Goal: Check status

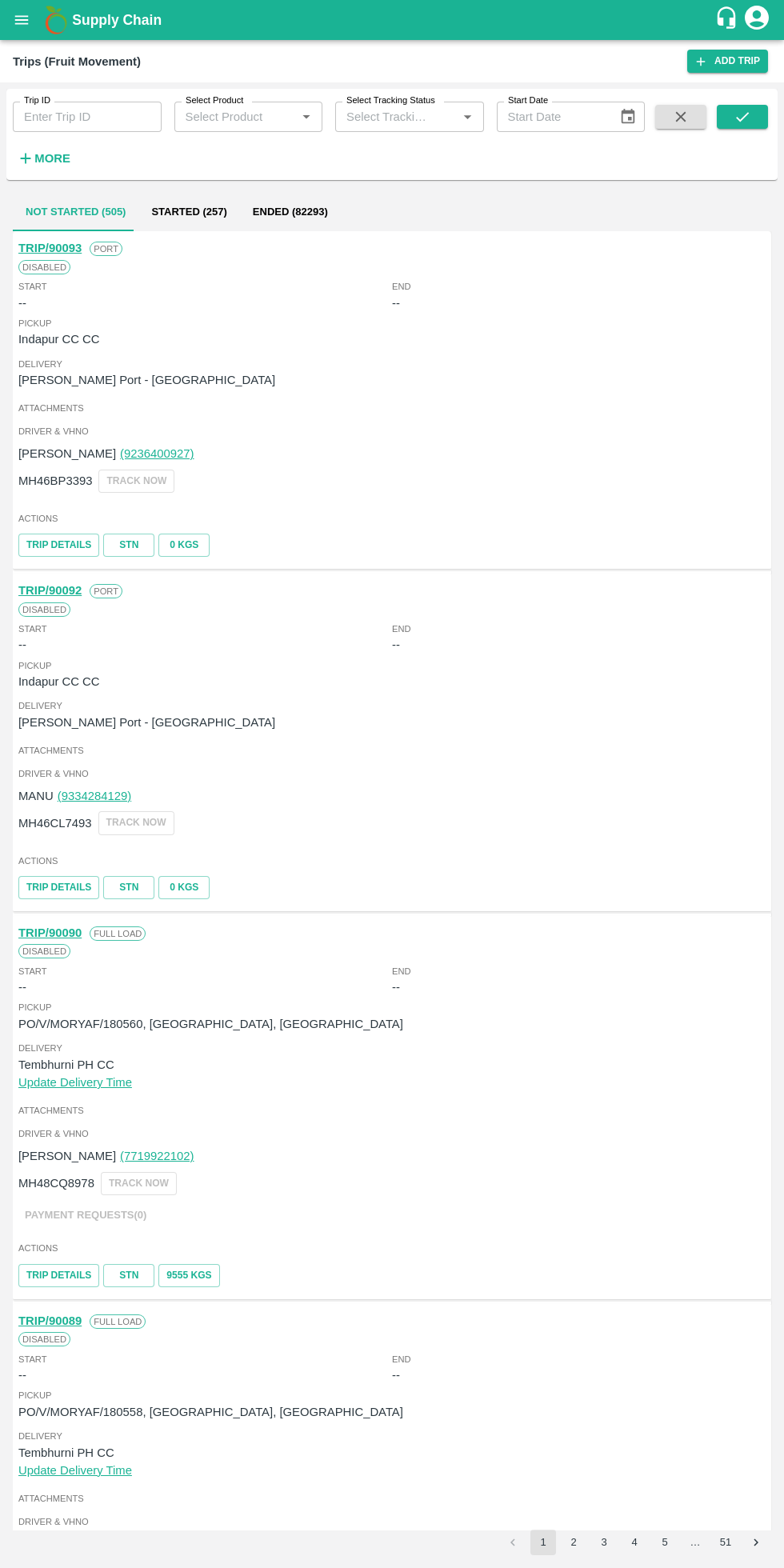
click at [29, 20] on icon "open drawer" at bounding box center [21, 19] width 18 height 18
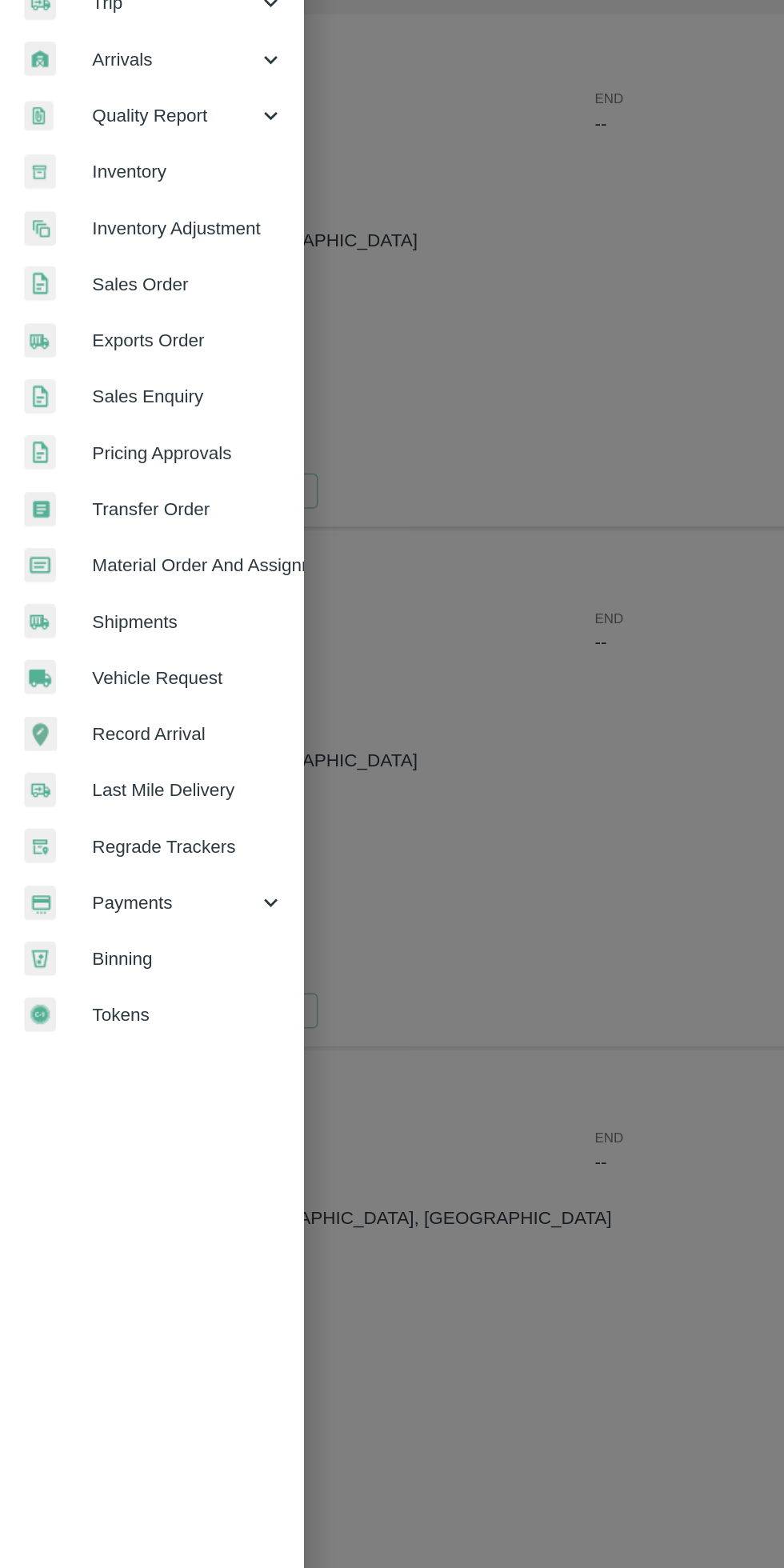
click at [113, 806] on div "Payments" at bounding box center [99, 816] width 200 height 37
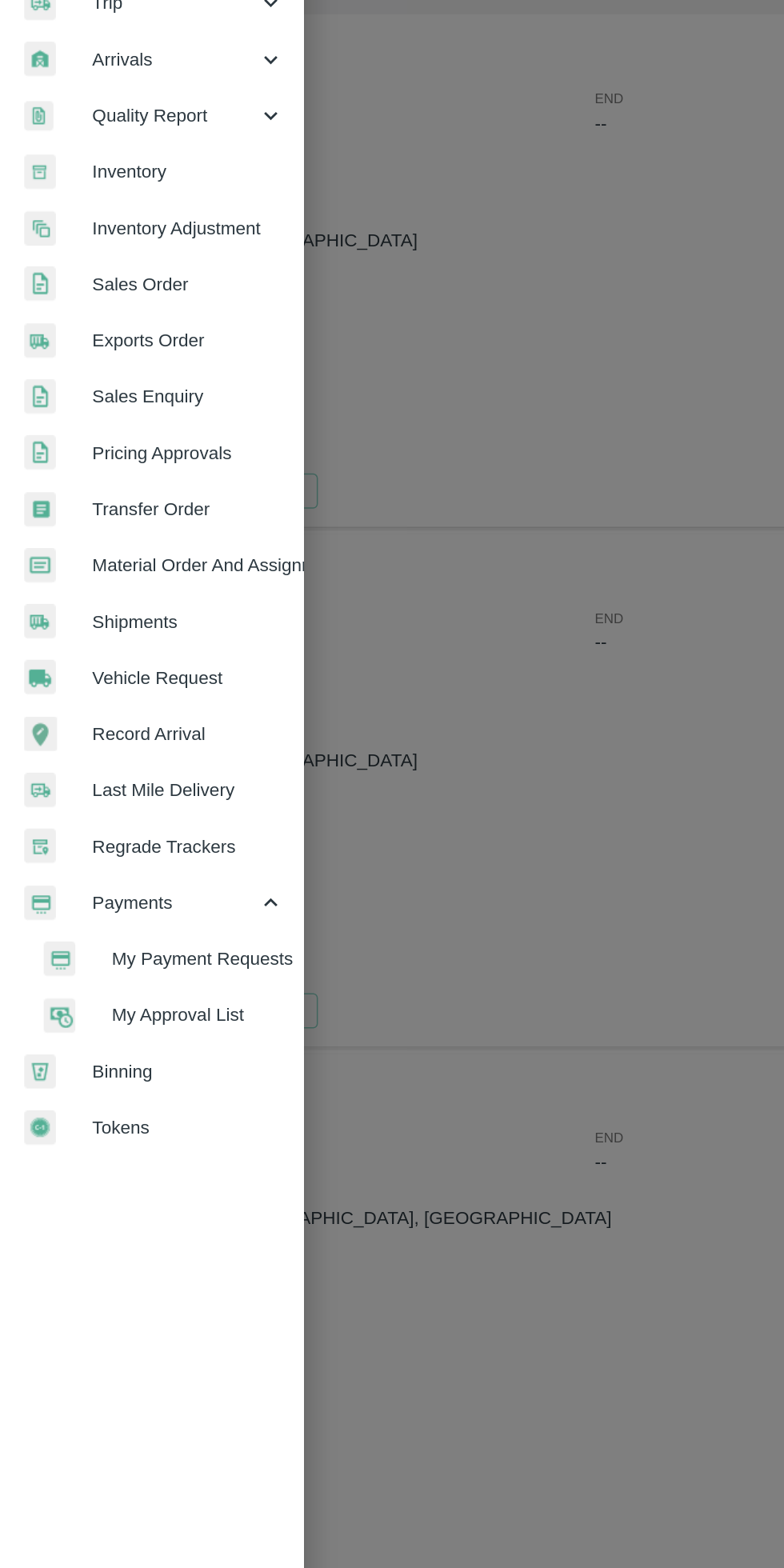
click at [159, 859] on span "My Payment Requests" at bounding box center [130, 852] width 114 height 18
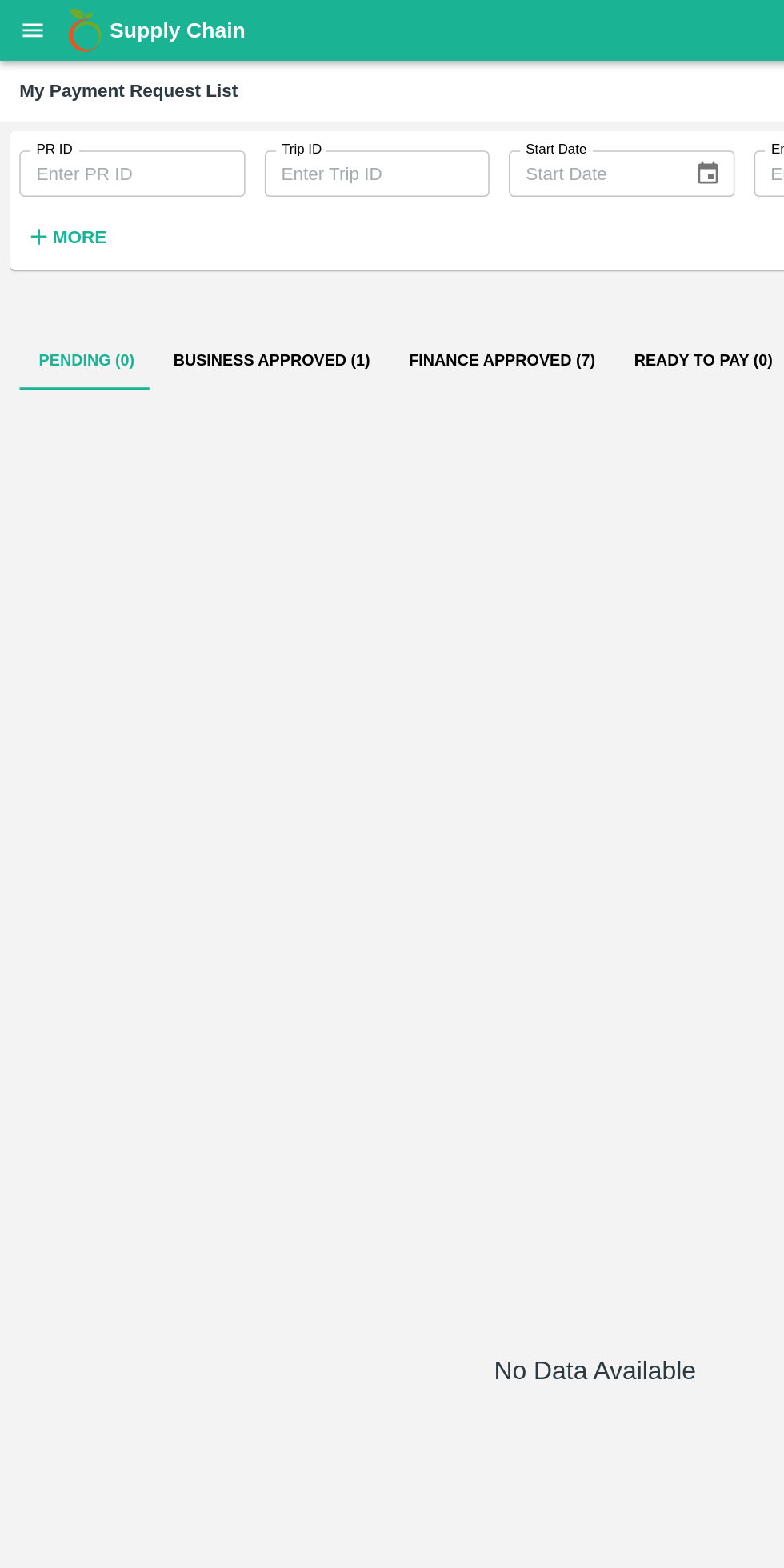
click at [185, 237] on button "Business Approved (1)" at bounding box center [180, 237] width 155 height 38
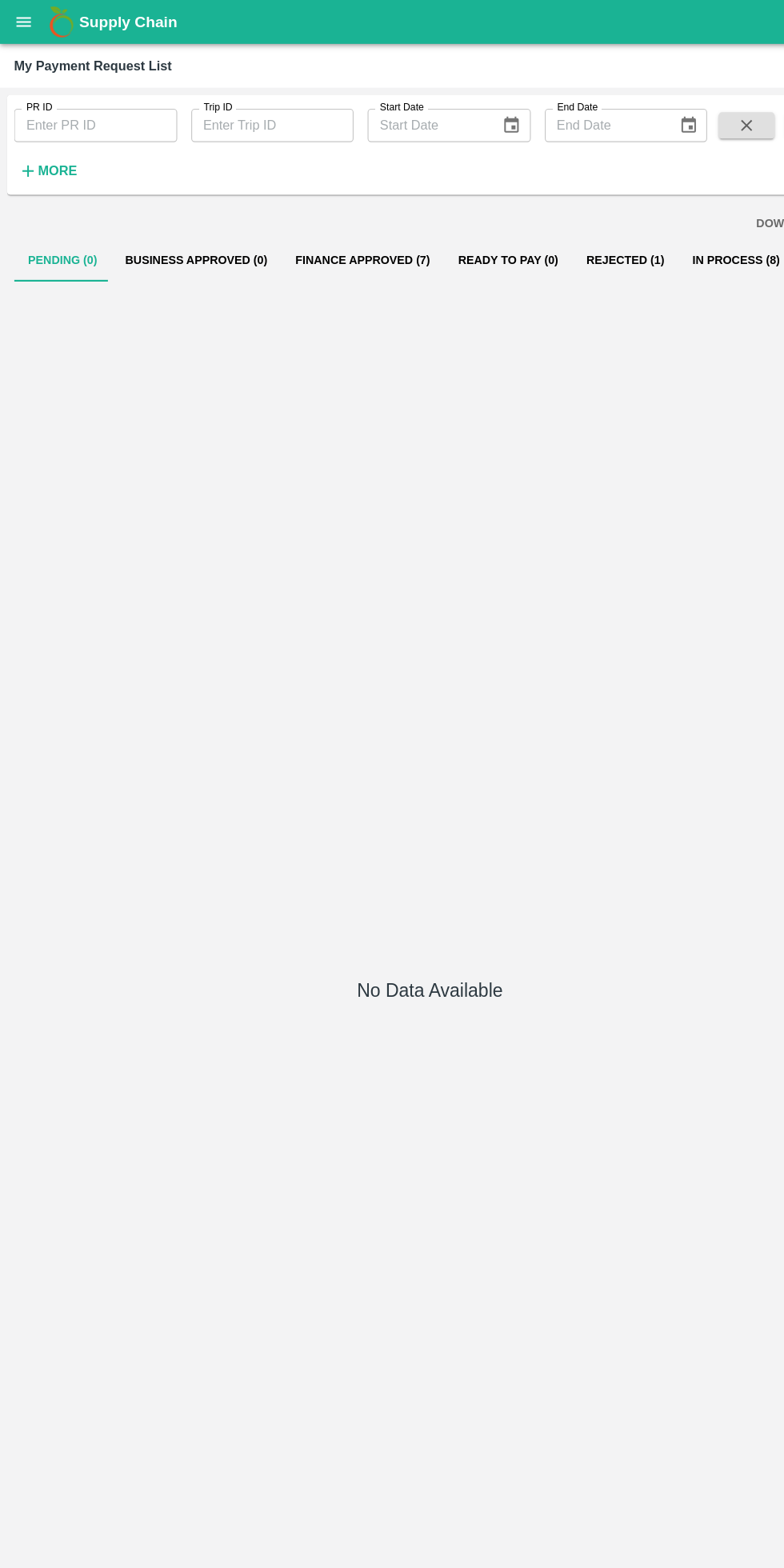
click at [543, 241] on button "Rejected (1)" at bounding box center [570, 237] width 97 height 38
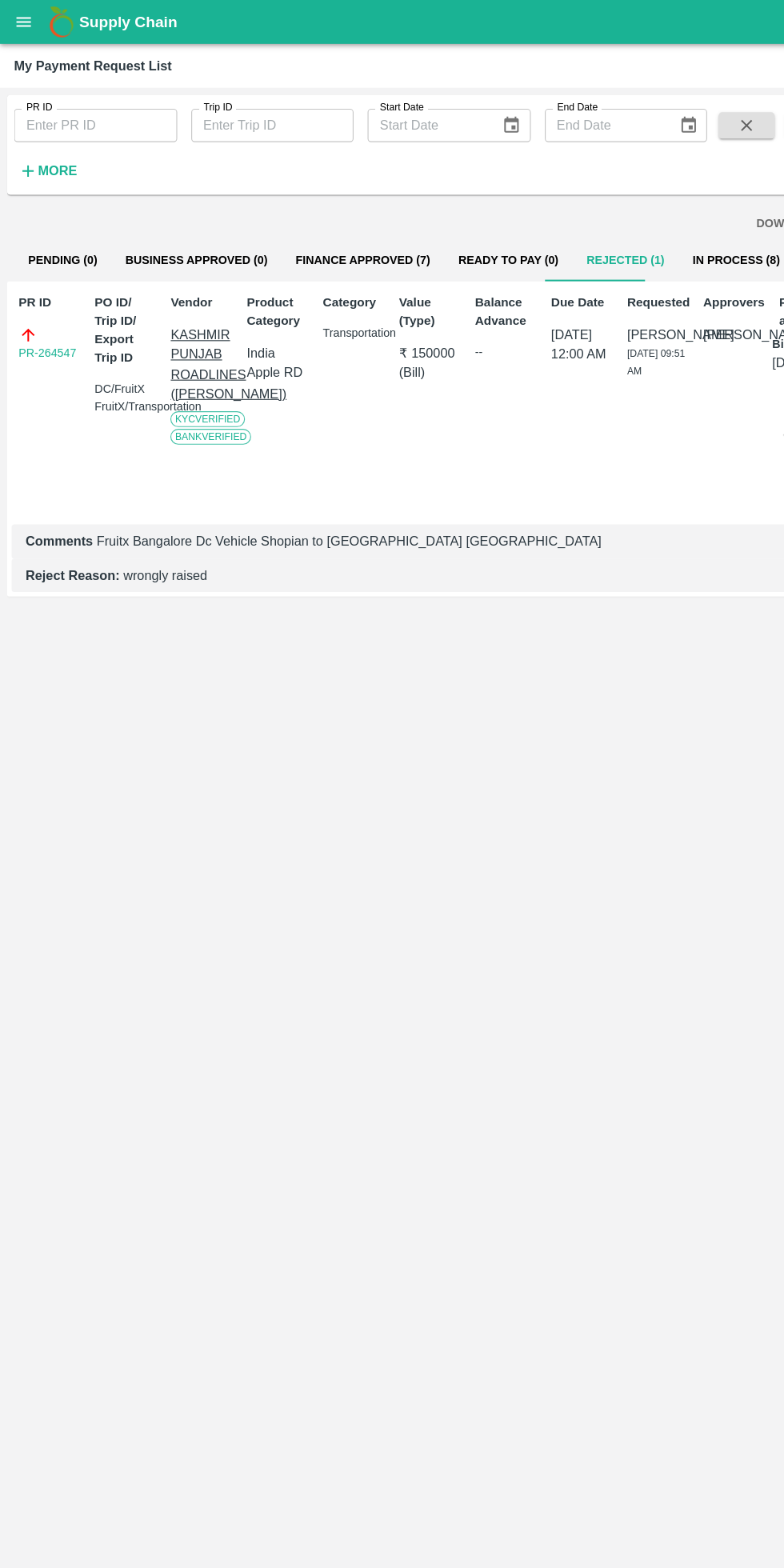
scroll to position [0, 11]
